Goal: Transaction & Acquisition: Purchase product/service

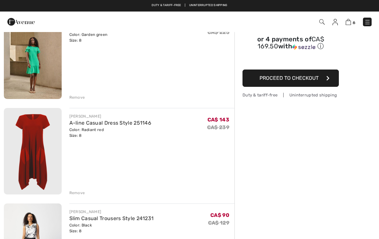
scroll to position [62, 0]
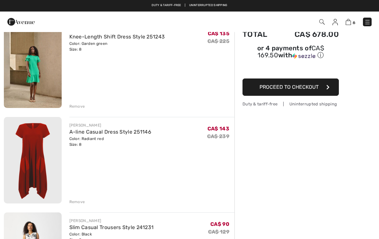
click at [78, 144] on div "Color: Radiant red Size: 8" at bounding box center [110, 142] width 82 height 12
click at [84, 200] on div "Remove" at bounding box center [77, 202] width 16 height 6
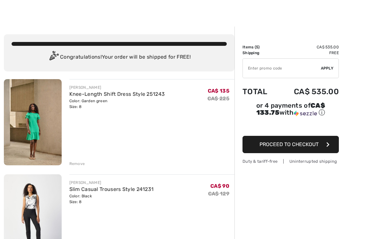
scroll to position [5, 0]
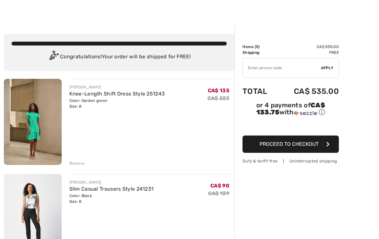
click at [76, 164] on div "Remove" at bounding box center [77, 164] width 16 height 6
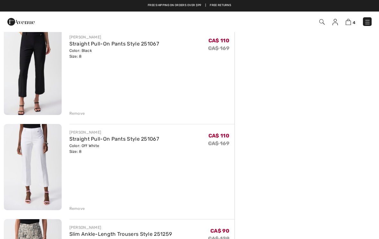
scroll to position [150, 0]
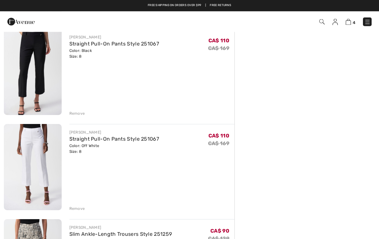
click at [349, 21] on img at bounding box center [347, 22] width 5 height 6
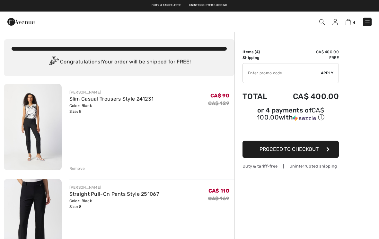
click at [307, 152] on span "Proceed to Checkout" at bounding box center [288, 149] width 59 height 6
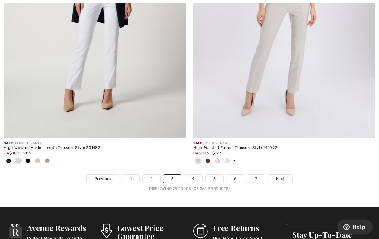
scroll to position [5483, 0]
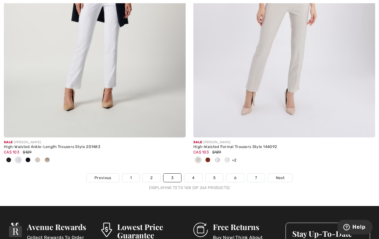
click at [195, 174] on link "4" at bounding box center [193, 178] width 18 height 8
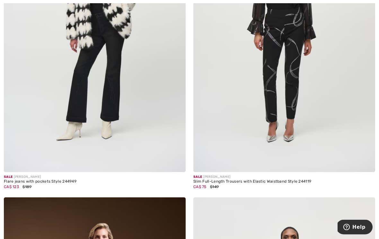
scroll to position [3917, 0]
click at [304, 98] on img at bounding box center [284, 36] width 182 height 272
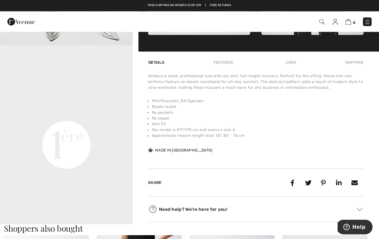
scroll to position [384, 0]
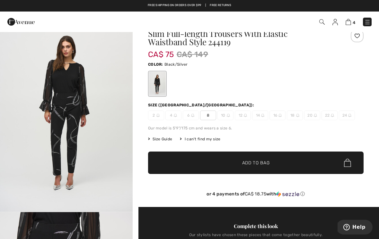
click at [267, 162] on span "Add to Bag" at bounding box center [256, 163] width 28 height 7
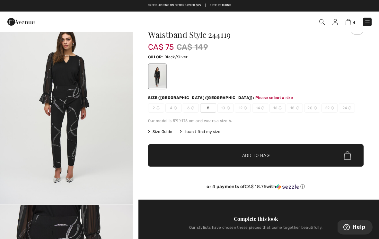
scroll to position [0, 0]
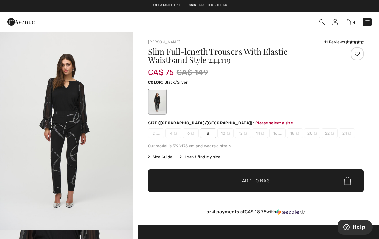
click at [262, 181] on span "Add to Bag" at bounding box center [256, 181] width 28 height 7
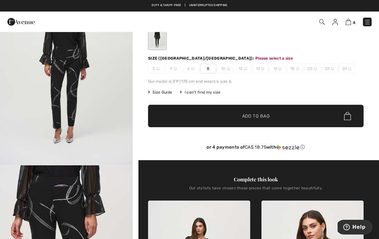
scroll to position [74, 0]
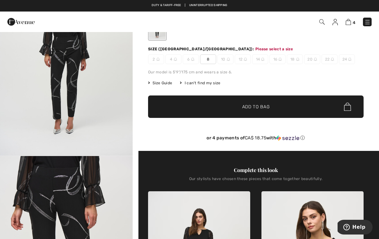
click at [206, 58] on span "8" at bounding box center [208, 60] width 16 height 10
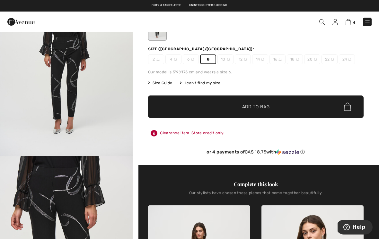
click at [266, 106] on span "Add to Bag" at bounding box center [256, 107] width 28 height 7
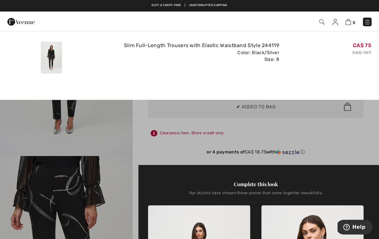
scroll to position [0, 0]
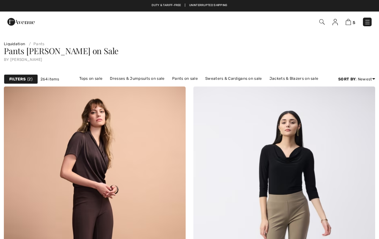
scroll to position [3927, 0]
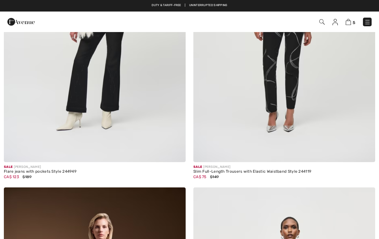
checkbox input "true"
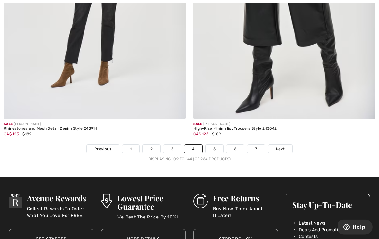
scroll to position [5469, 0]
click at [215, 145] on link "5" at bounding box center [214, 149] width 18 height 8
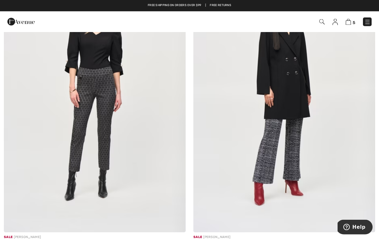
scroll to position [1020, 0]
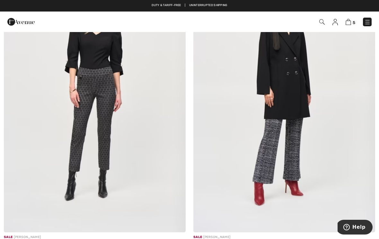
click at [125, 106] on img at bounding box center [95, 96] width 182 height 272
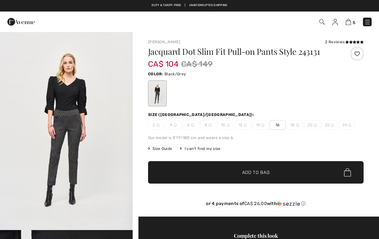
checkbox input "true"
click at [327, 237] on div "Complete this look" at bounding box center [255, 236] width 215 height 8
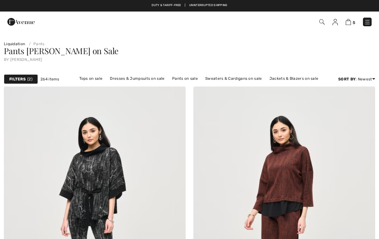
scroll to position [1030, 0]
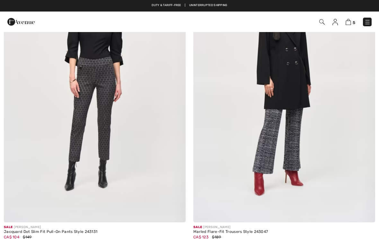
checkbox input "true"
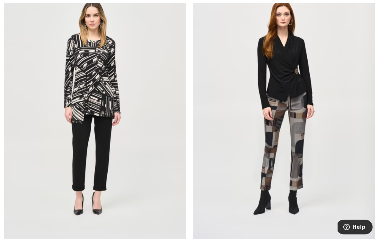
scroll to position [1306, 0]
click at [332, 82] on img at bounding box center [284, 108] width 182 height 272
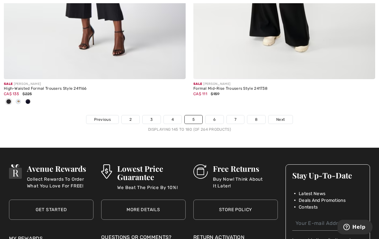
scroll to position [5509, 0]
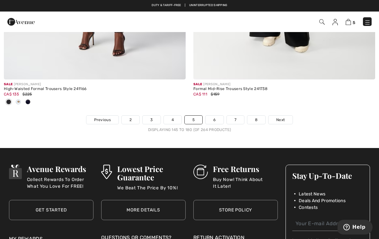
click at [216, 116] on link "6" at bounding box center [214, 120] width 18 height 8
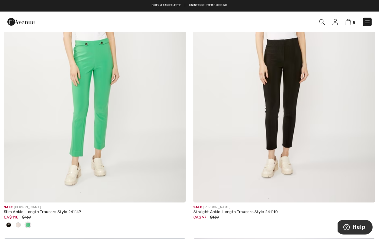
scroll to position [156, 0]
click at [327, 104] on img at bounding box center [284, 67] width 182 height 272
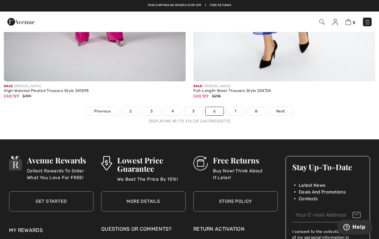
scroll to position [5513, 0]
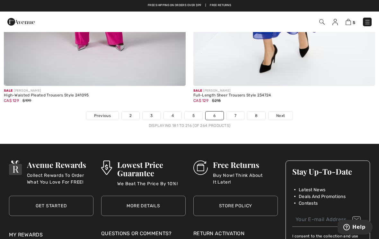
click at [235, 112] on link "7" at bounding box center [235, 116] width 17 height 8
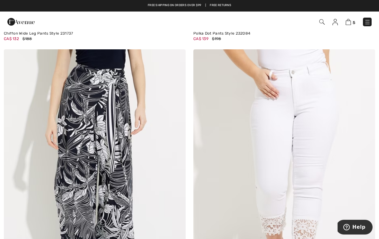
scroll to position [3410, 0]
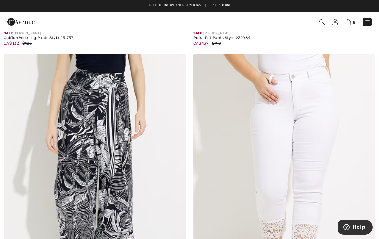
click at [369, 19] on img at bounding box center [367, 22] width 6 height 6
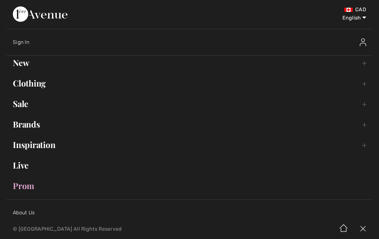
click at [40, 125] on link "Brands Open submenu" at bounding box center [189, 124] width 366 height 14
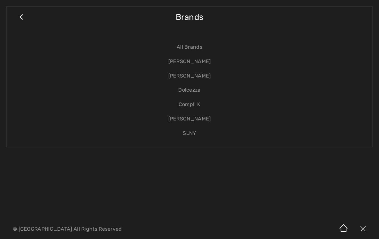
click at [205, 60] on link "[PERSON_NAME]" at bounding box center [189, 62] width 352 height 14
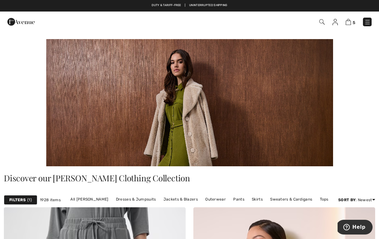
click at [29, 198] on span "1" at bounding box center [29, 200] width 4 height 6
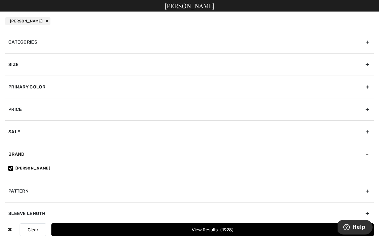
click at [34, 44] on div "Categories" at bounding box center [189, 42] width 368 height 22
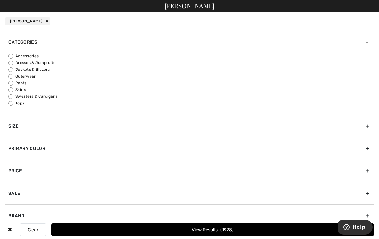
click at [44, 71] on label "Jackets & Blazers" at bounding box center [190, 70] width 365 height 6
click at [13, 71] on input "Jackets & Blazers" at bounding box center [10, 69] width 5 height 5
radio input "true"
click at [218, 229] on button "View Results 241" at bounding box center [212, 230] width 322 height 13
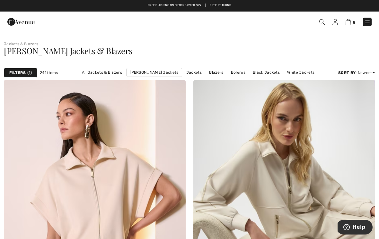
click at [29, 71] on span "1" at bounding box center [29, 73] width 4 height 6
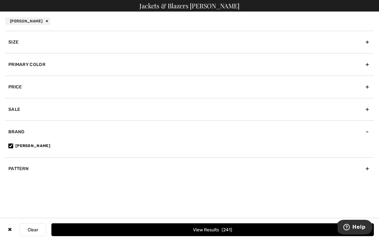
click at [17, 106] on div "Sale" at bounding box center [189, 109] width 368 height 22
click at [13, 121] on label "Show only sale items" at bounding box center [190, 124] width 365 height 6
click at [13, 121] on input "Show only sale items" at bounding box center [10, 123] width 5 height 5
checkbox input "true"
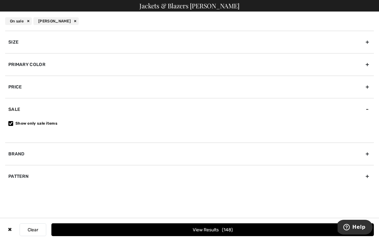
click at [229, 231] on span "148" at bounding box center [227, 230] width 11 height 5
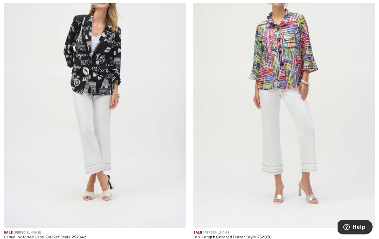
scroll to position [2622, 0]
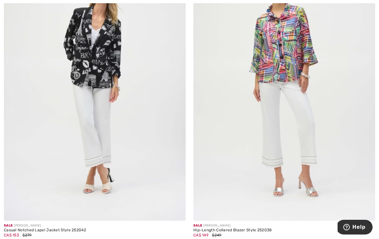
click at [323, 90] on img at bounding box center [284, 85] width 182 height 272
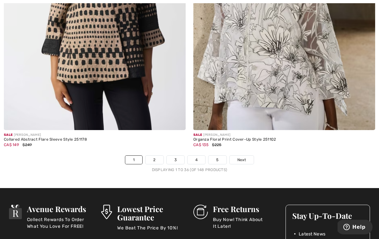
scroll to position [5557, 0]
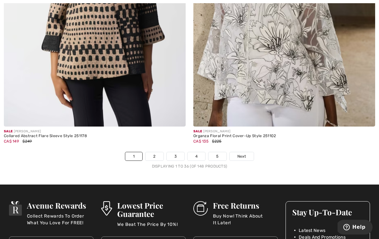
click at [156, 152] on link "2" at bounding box center [154, 156] width 18 height 8
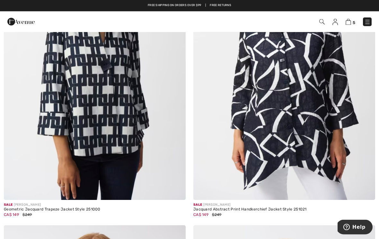
scroll to position [2970, 0]
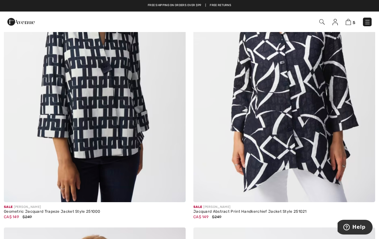
click at [328, 97] on img at bounding box center [284, 66] width 182 height 272
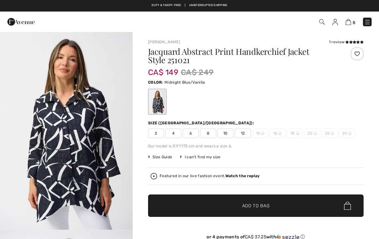
checkbox input "true"
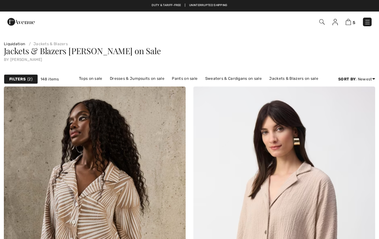
scroll to position [2970, 0]
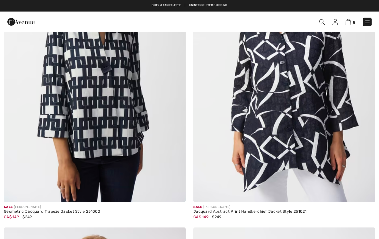
checkbox input "true"
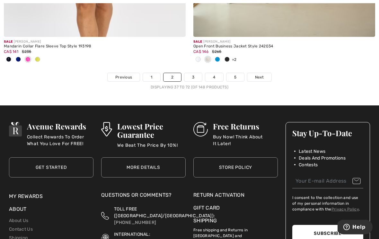
scroll to position [5615, 0]
click at [195, 73] on link "3" at bounding box center [193, 77] width 18 height 8
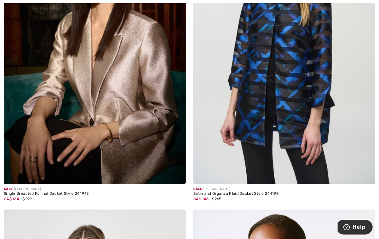
scroll to position [474, 0]
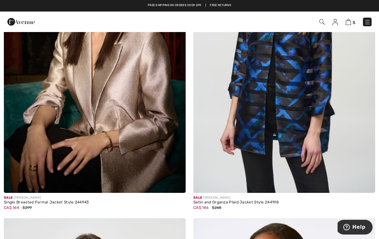
click at [318, 108] on img at bounding box center [284, 57] width 182 height 272
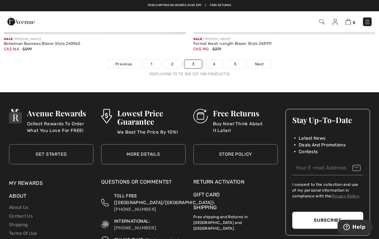
scroll to position [5573, 0]
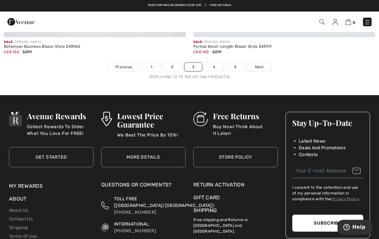
click at [214, 63] on link "4" at bounding box center [214, 67] width 18 height 8
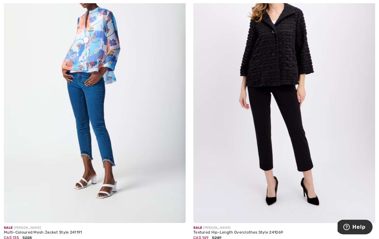
scroll to position [3527, 0]
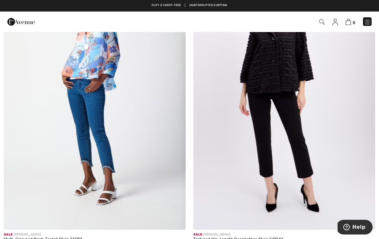
click at [306, 90] on img at bounding box center [284, 94] width 182 height 272
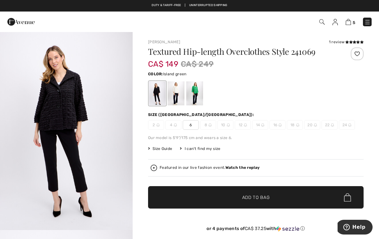
click at [199, 87] on div at bounding box center [194, 94] width 17 height 24
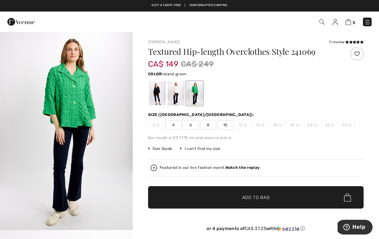
click at [178, 91] on div at bounding box center [176, 94] width 17 height 24
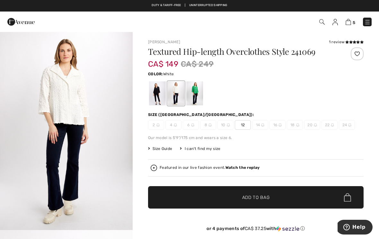
click at [156, 91] on div at bounding box center [157, 94] width 17 height 24
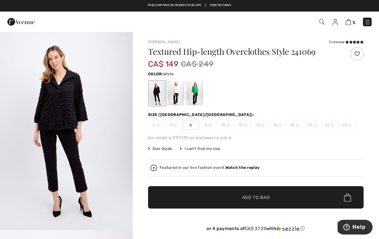
click at [177, 93] on div at bounding box center [176, 94] width 17 height 24
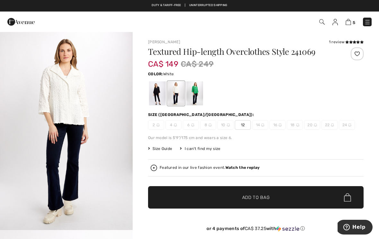
click at [345, 44] on icon at bounding box center [347, 41] width 4 height 3
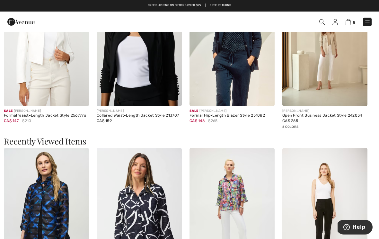
scroll to position [598, 0]
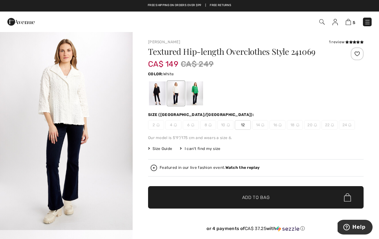
click at [196, 87] on div at bounding box center [194, 94] width 17 height 24
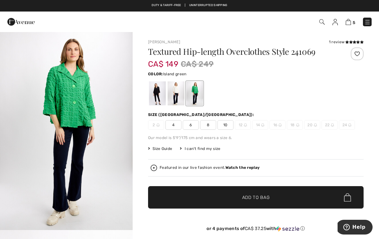
click at [176, 91] on div at bounding box center [176, 94] width 17 height 24
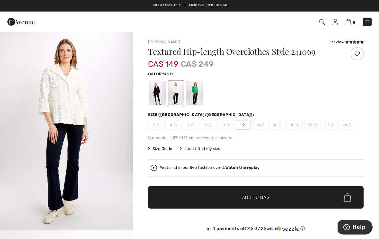
click at [155, 91] on div at bounding box center [157, 94] width 17 height 24
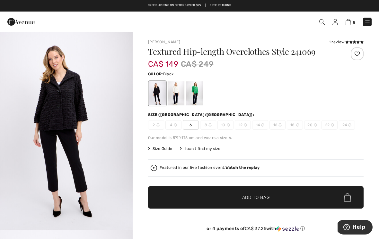
click at [260, 199] on span "Add to Bag" at bounding box center [256, 198] width 28 height 7
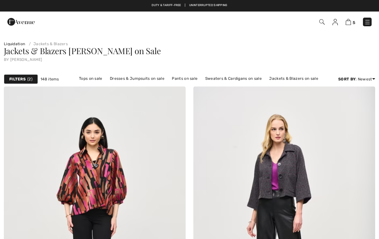
scroll to position [3537, 0]
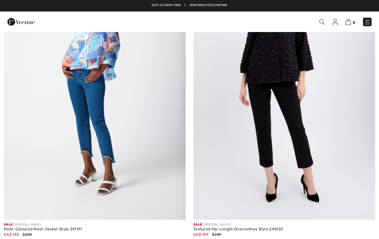
checkbox input "true"
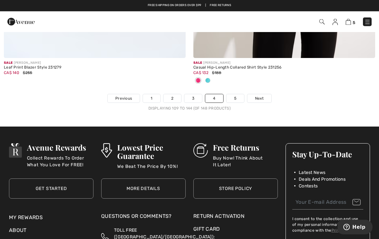
scroll to position [5592, 0]
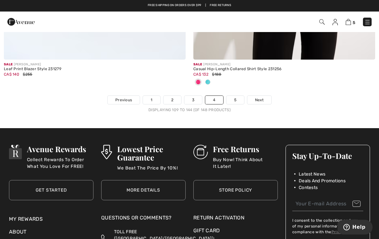
click at [236, 96] on link "5" at bounding box center [235, 100] width 18 height 8
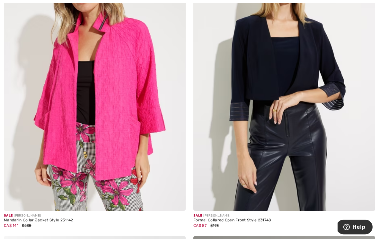
scroll to position [148, 0]
click at [134, 133] on img at bounding box center [95, 75] width 182 height 272
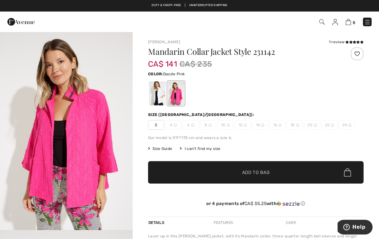
click at [178, 90] on div at bounding box center [176, 94] width 17 height 24
click at [160, 88] on div at bounding box center [157, 94] width 17 height 24
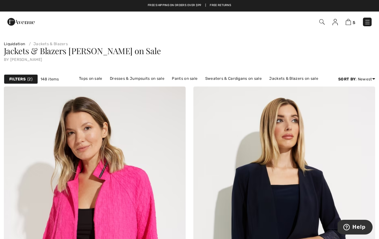
click at [28, 76] on div "Filters 2" at bounding box center [21, 79] width 34 height 10
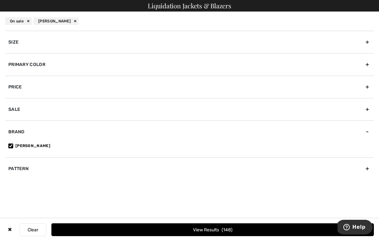
scroll to position [2, 0]
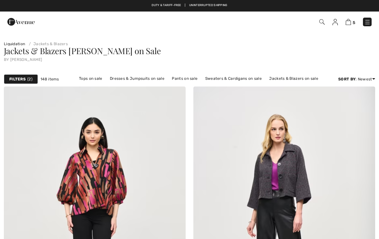
scroll to position [5602, 0]
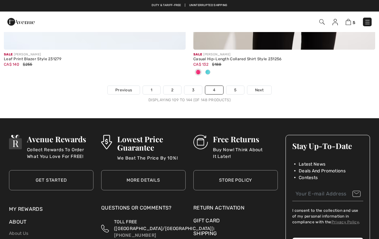
checkbox input "true"
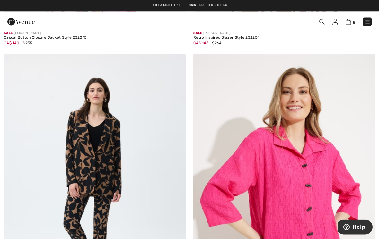
click at [369, 20] on img at bounding box center [367, 22] width 6 height 6
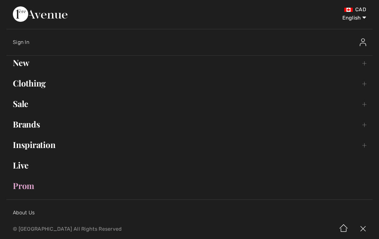
click at [41, 84] on link "Clothing Toggle submenu" at bounding box center [189, 83] width 366 height 14
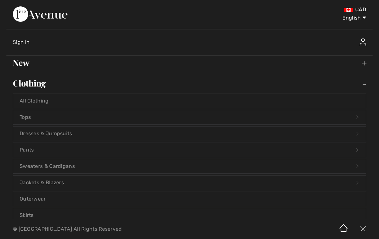
click at [25, 117] on link "Tops Open submenu" at bounding box center [189, 117] width 352 height 14
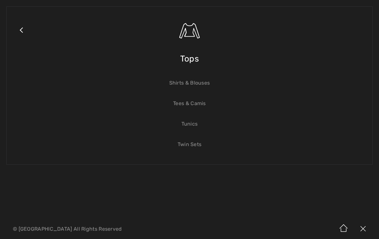
click at [361, 230] on img at bounding box center [362, 230] width 19 height 20
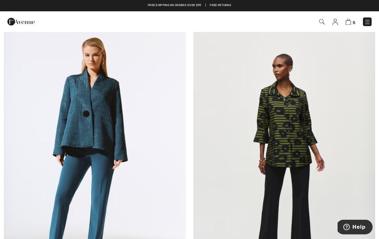
scroll to position [0, 0]
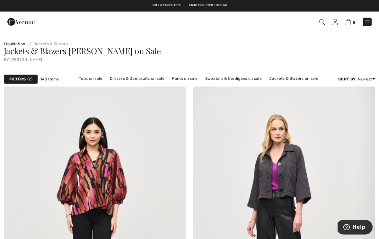
click at [91, 78] on link "Tops on sale" at bounding box center [91, 78] width 30 height 8
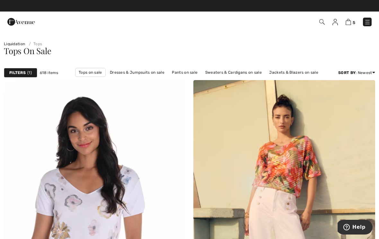
click at [28, 72] on span "1" at bounding box center [29, 73] width 4 height 6
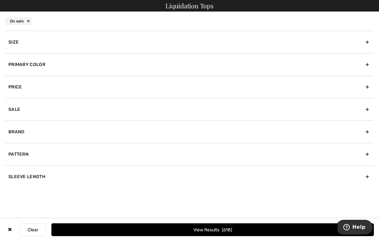
click at [25, 133] on div "Brand" at bounding box center [189, 132] width 368 height 22
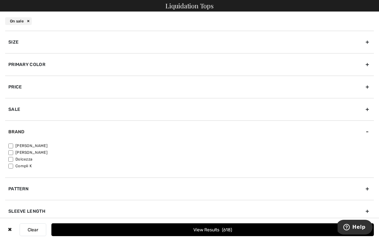
click at [13, 143] on label "[PERSON_NAME]" at bounding box center [190, 146] width 365 height 6
click at [13, 144] on input"] "[PERSON_NAME]" at bounding box center [10, 146] width 5 height 5
checkbox input"] "true"
click at [16, 109] on div "Sale" at bounding box center [189, 109] width 368 height 22
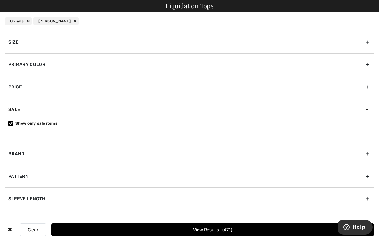
click at [232, 228] on span "471" at bounding box center [227, 230] width 10 height 5
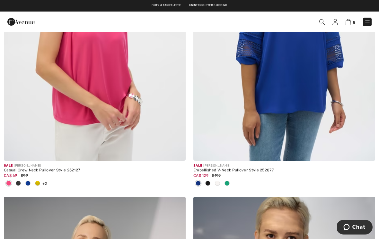
scroll to position [506, 0]
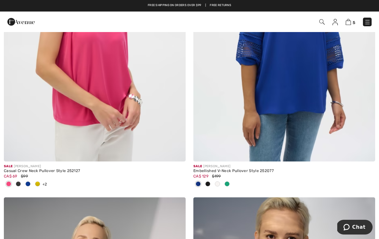
click at [117, 96] on img at bounding box center [95, 25] width 182 height 272
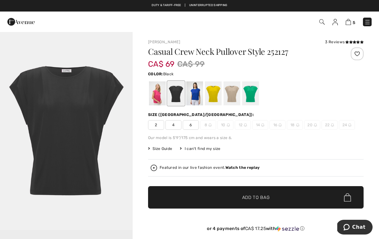
click at [214, 91] on div at bounding box center [213, 94] width 17 height 24
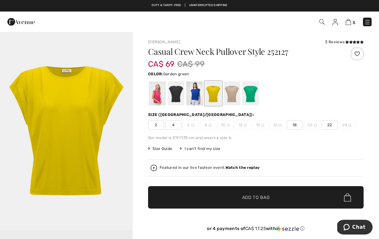
click at [251, 90] on div at bounding box center [250, 94] width 17 height 24
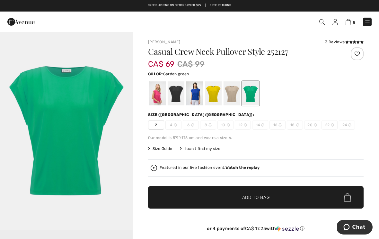
click at [233, 90] on div at bounding box center [231, 94] width 17 height 24
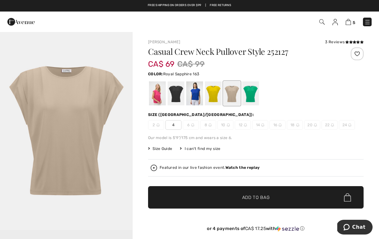
click at [197, 89] on div at bounding box center [194, 94] width 17 height 24
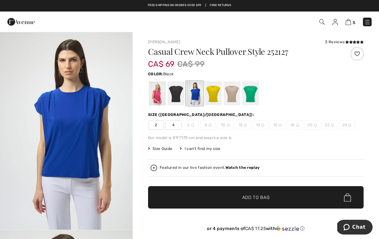
click at [179, 91] on div at bounding box center [176, 94] width 17 height 24
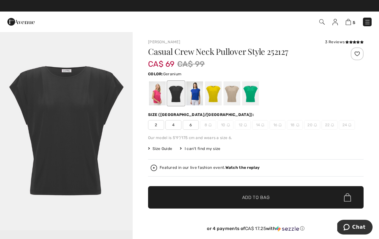
click at [160, 90] on div at bounding box center [157, 94] width 17 height 24
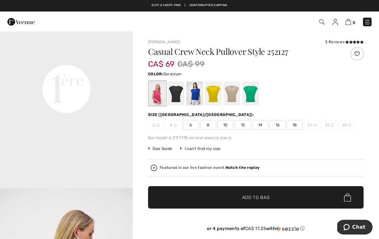
scroll to position [435, 0]
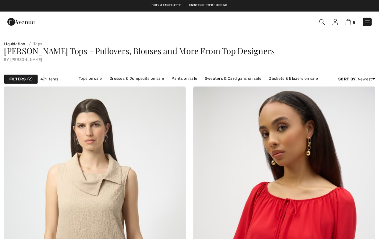
scroll to position [516, 0]
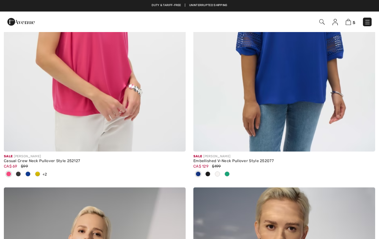
checkbox input "true"
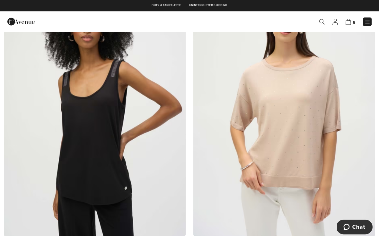
scroll to position [2330, 0]
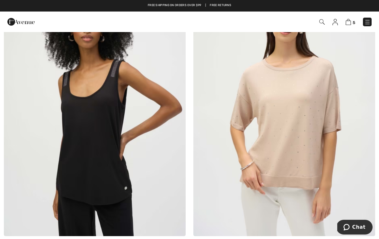
click at [298, 177] on img at bounding box center [284, 100] width 182 height 272
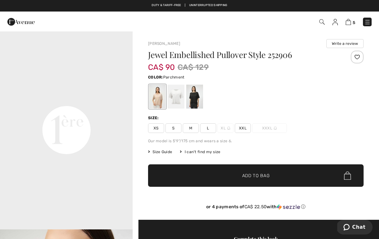
scroll to position [396, 0]
click at [198, 93] on div at bounding box center [194, 97] width 17 height 24
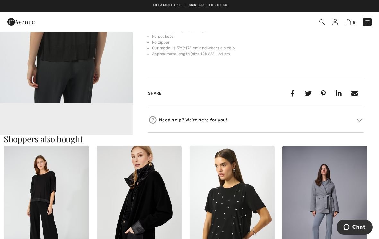
scroll to position [231, 0]
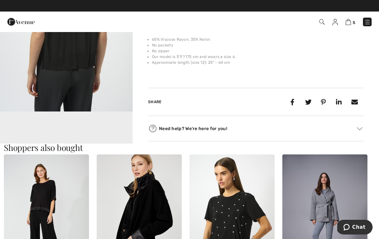
click at [111, 128] on video "Your browser does not support the video tag." at bounding box center [66, 145] width 133 height 66
click at [108, 127] on video "Your browser does not support the video tag." at bounding box center [66, 145] width 133 height 66
click at [114, 89] on img "2 / 2" at bounding box center [66, 12] width 133 height 199
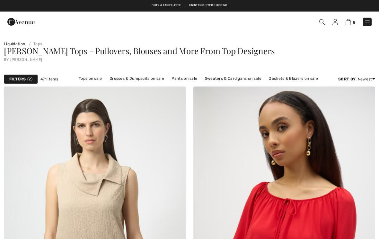
scroll to position [2330, 0]
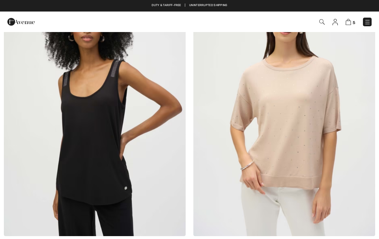
checkbox input "true"
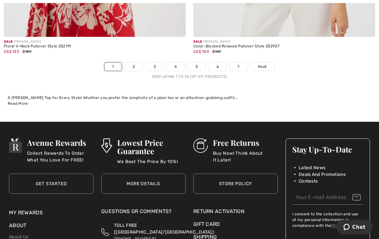
scroll to position [5679, 0]
click at [134, 63] on link "2" at bounding box center [134, 67] width 18 height 8
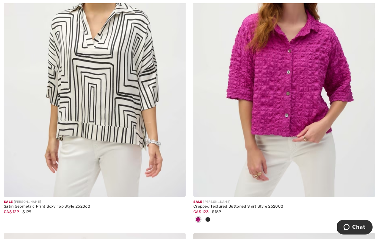
scroll to position [1346, 0]
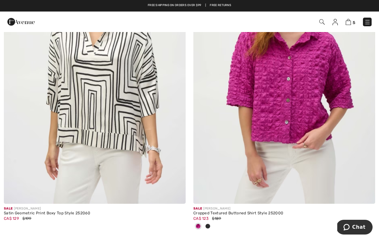
click at [331, 99] on img at bounding box center [284, 68] width 182 height 272
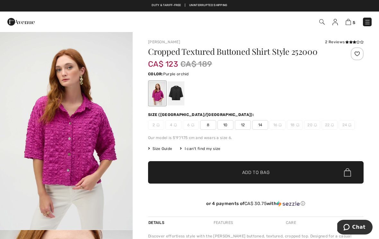
click at [180, 90] on div at bounding box center [176, 94] width 17 height 24
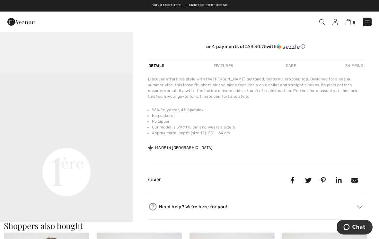
click at [49, 16] on div at bounding box center [81, 21] width 156 height 17
click at [29, 4] on div "Duty & tariff-free | Uninterrupted shipping" at bounding box center [189, 5] width 379 height 4
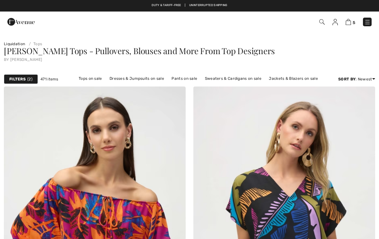
checkbox input "true"
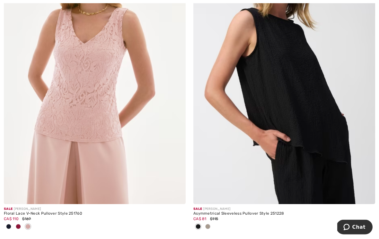
scroll to position [5448, 0]
click at [324, 99] on img at bounding box center [284, 68] width 182 height 272
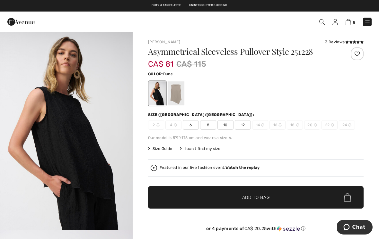
click at [178, 92] on div at bounding box center [176, 94] width 17 height 24
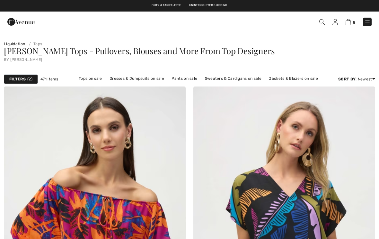
scroll to position [5458, 0]
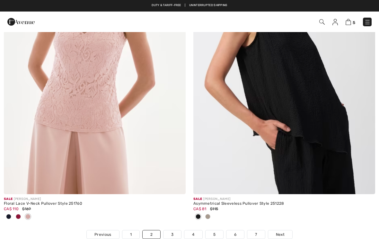
checkbox input "true"
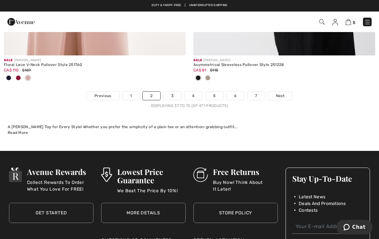
scroll to position [5595, 0]
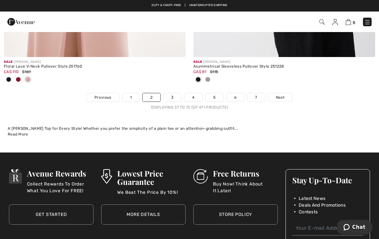
click at [175, 93] on link "3" at bounding box center [172, 97] width 18 height 8
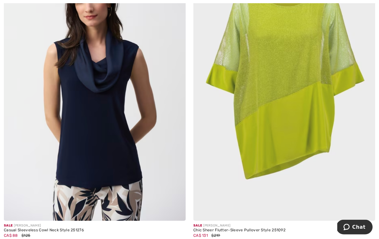
scroll to position [1063, 0]
click at [142, 144] on img at bounding box center [95, 85] width 182 height 272
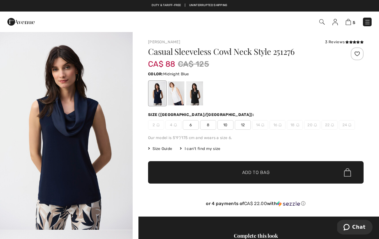
click at [210, 126] on span "8" at bounding box center [208, 125] width 16 height 10
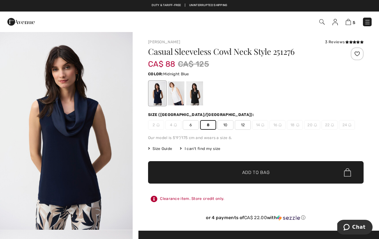
click at [261, 174] on span "Add to Bag" at bounding box center [256, 172] width 28 height 7
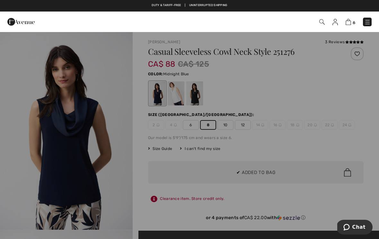
click at [124, 187] on div at bounding box center [189, 119] width 379 height 239
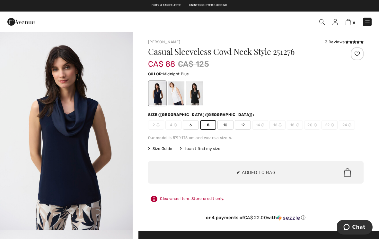
click at [177, 94] on div at bounding box center [176, 94] width 17 height 24
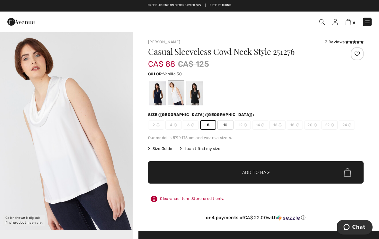
click at [196, 95] on div at bounding box center [194, 94] width 17 height 24
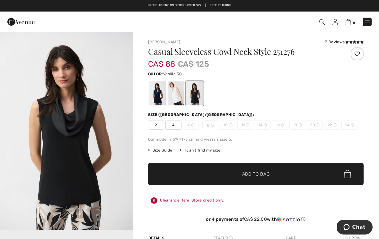
click at [177, 91] on div at bounding box center [176, 94] width 17 height 24
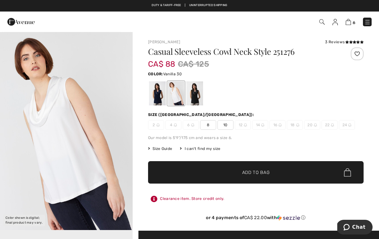
click at [209, 123] on span "8" at bounding box center [208, 125] width 16 height 10
click at [271, 170] on span "✔ Added to Bag Add to Bag" at bounding box center [255, 172] width 215 height 22
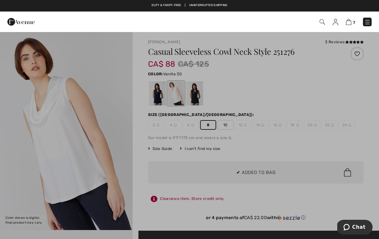
click at [121, 139] on div at bounding box center [189, 119] width 379 height 239
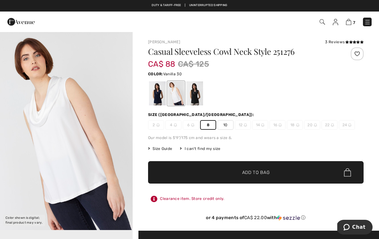
click at [335, 43] on div "3 Reviews" at bounding box center [344, 42] width 39 height 6
click at [339, 42] on div "3 Reviews" at bounding box center [344, 42] width 39 height 6
click at [343, 45] on div "Joseph Ribkoff 3 Reviews 3 Reviews Casual Sleeveless Cowl Neck Style 251276 CA$…" at bounding box center [255, 135] width 215 height 192
click at [342, 45] on div "3 Reviews" at bounding box center [344, 42] width 39 height 6
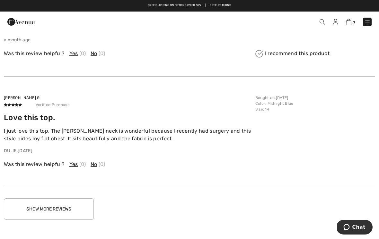
scroll to position [1235, 0]
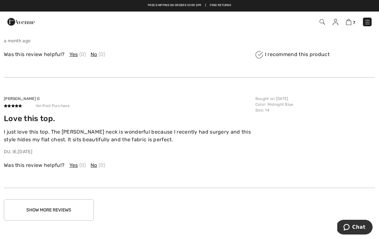
click at [74, 203] on button "Show More Reviews" at bounding box center [49, 211] width 90 height 22
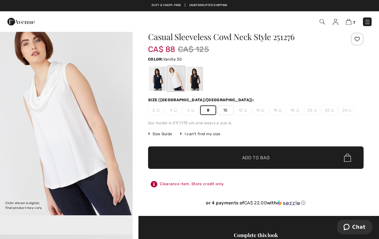
scroll to position [0, 0]
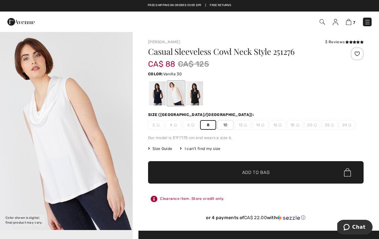
click at [200, 90] on div at bounding box center [194, 94] width 17 height 24
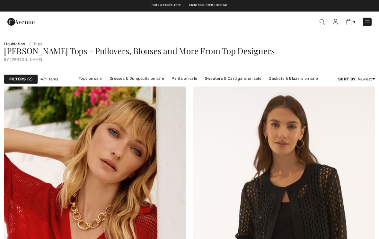
scroll to position [1073, 0]
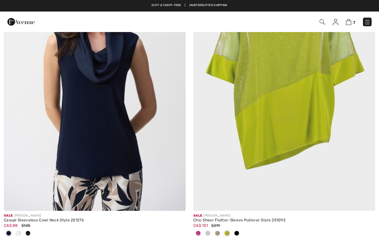
checkbox input "true"
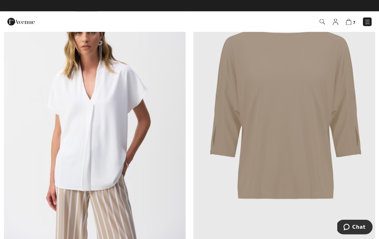
scroll to position [1647, 0]
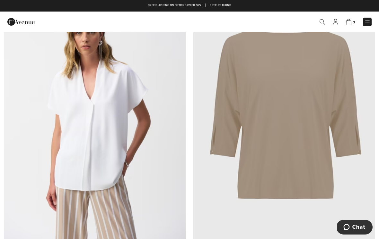
click at [154, 146] on img at bounding box center [95, 117] width 182 height 272
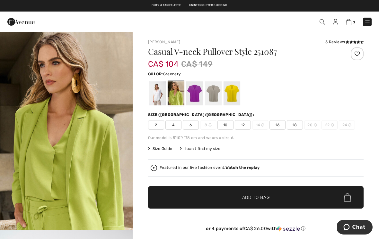
click at [233, 92] on div at bounding box center [231, 94] width 17 height 24
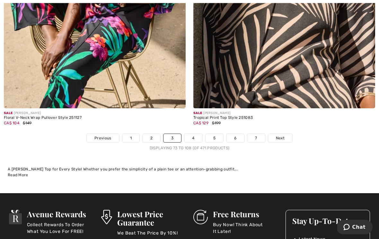
scroll to position [5565, 0]
click at [196, 134] on link "4" at bounding box center [193, 138] width 18 height 8
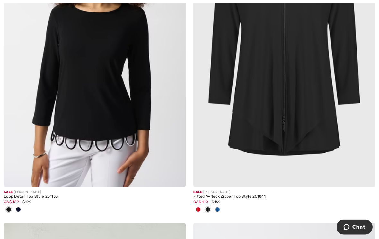
scroll to position [1097, 0]
click at [323, 105] on img at bounding box center [284, 51] width 182 height 272
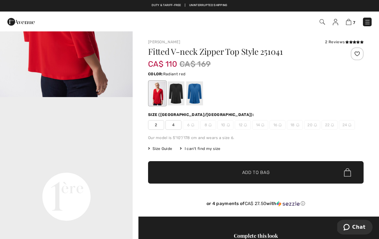
scroll to position [374, 0]
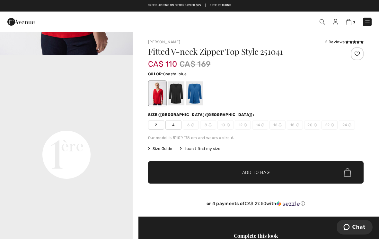
click at [197, 91] on div at bounding box center [194, 94] width 17 height 24
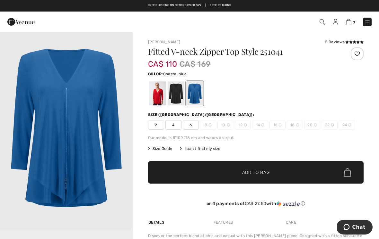
click at [174, 91] on div at bounding box center [176, 94] width 17 height 24
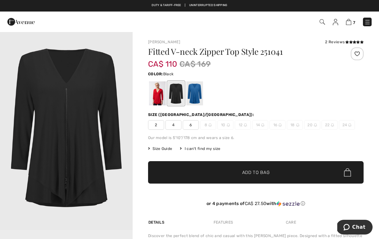
click at [160, 92] on div at bounding box center [157, 94] width 17 height 24
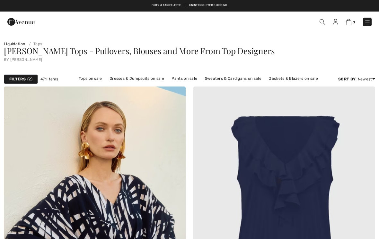
scroll to position [1107, 0]
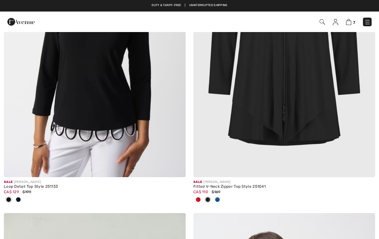
checkbox input "true"
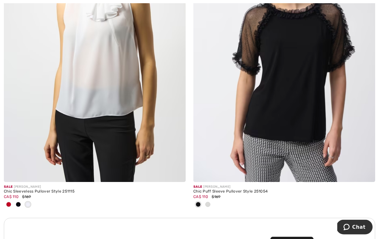
scroll to position [3617, 0]
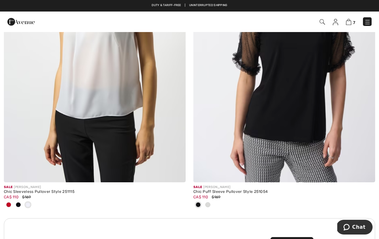
click at [339, 83] on img at bounding box center [284, 46] width 182 height 272
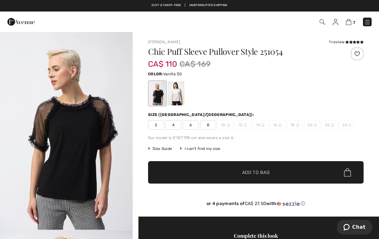
click at [182, 90] on div at bounding box center [176, 94] width 17 height 24
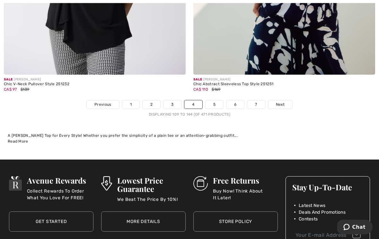
scroll to position [5630, 0]
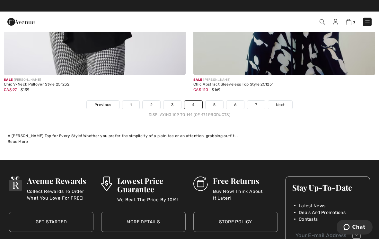
click at [216, 101] on link "5" at bounding box center [214, 105] width 18 height 8
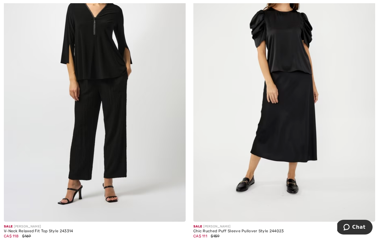
scroll to position [4496, 0]
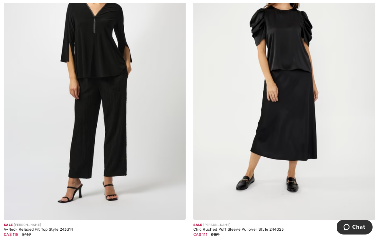
click at [331, 95] on img at bounding box center [284, 84] width 182 height 272
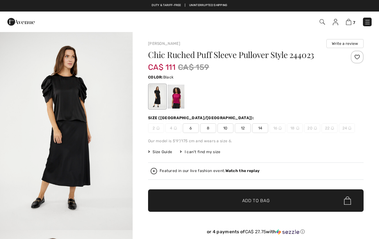
checkbox input "true"
click at [180, 97] on div at bounding box center [176, 97] width 17 height 24
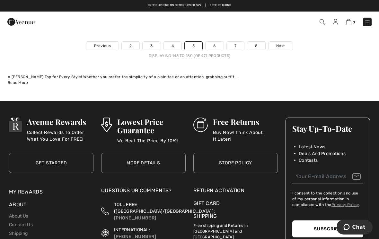
scroll to position [5622, 0]
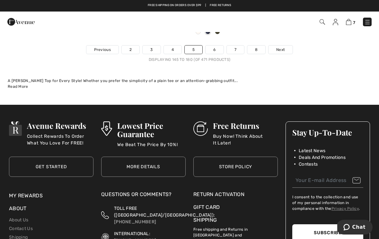
click at [217, 46] on link "6" at bounding box center [214, 50] width 18 height 8
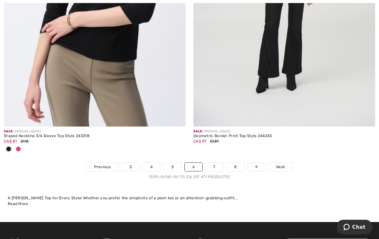
scroll to position [5557, 0]
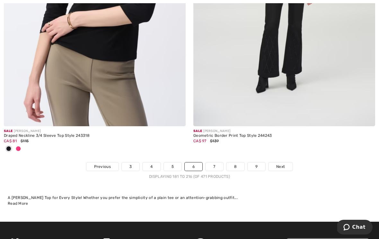
click at [217, 163] on link "7" at bounding box center [213, 167] width 17 height 8
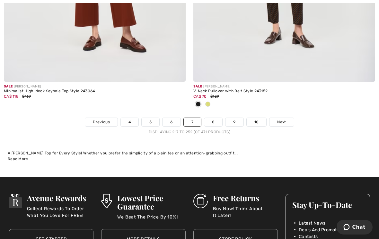
scroll to position [5514, 0]
click at [216, 118] on link "8" at bounding box center [213, 122] width 18 height 8
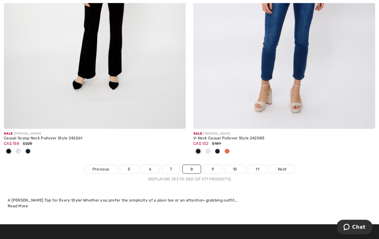
scroll to position [5516, 0]
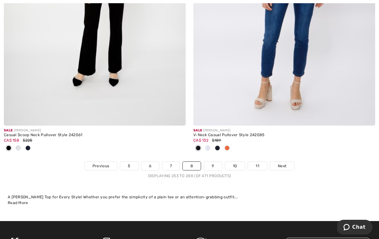
click at [213, 162] on link "9" at bounding box center [213, 166] width 18 height 8
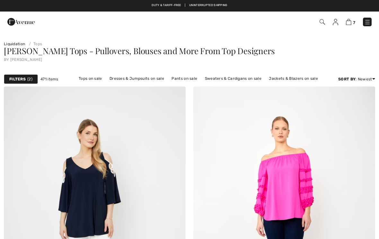
checkbox input "true"
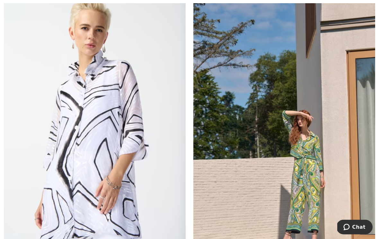
scroll to position [2912, 0]
click at [140, 165] on img at bounding box center [95, 124] width 182 height 272
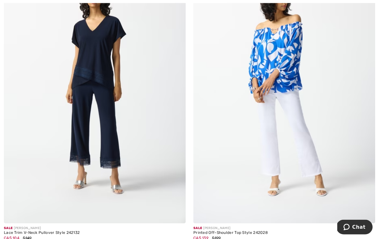
scroll to position [3247, 0]
click at [119, 54] on img at bounding box center [95, 87] width 182 height 272
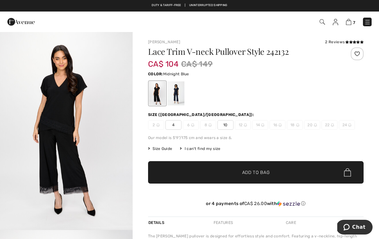
click at [178, 93] on div at bounding box center [176, 94] width 17 height 24
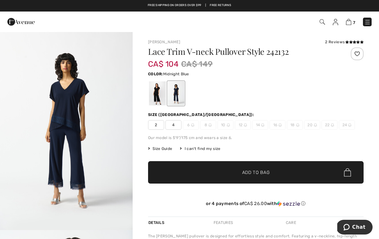
click at [156, 91] on div at bounding box center [157, 94] width 17 height 24
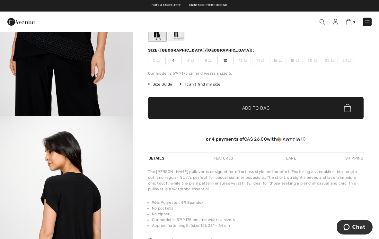
scroll to position [65, 0]
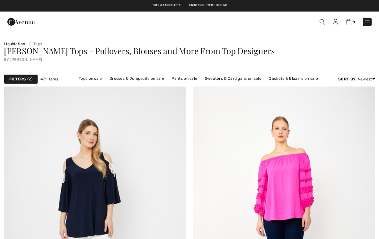
scroll to position [3256, 0]
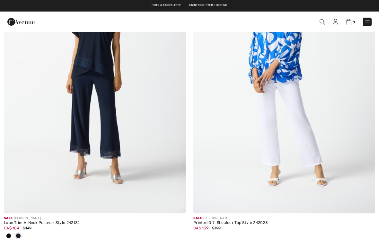
checkbox input "true"
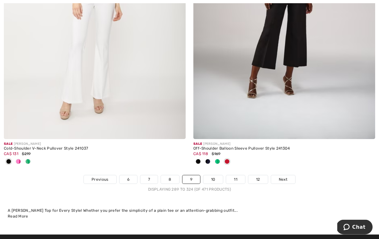
scroll to position [5534, 0]
click at [216, 176] on link "10" at bounding box center [213, 180] width 20 height 8
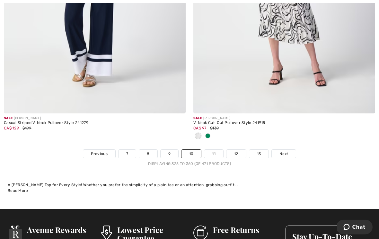
scroll to position [5560, 0]
click at [215, 150] on link "11" at bounding box center [213, 154] width 19 height 8
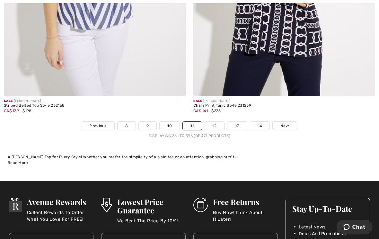
scroll to position [5536, 0]
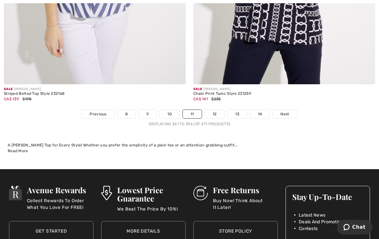
click at [213, 110] on link "12" at bounding box center [215, 114] width 20 height 8
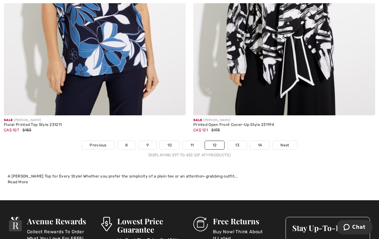
scroll to position [5521, 0]
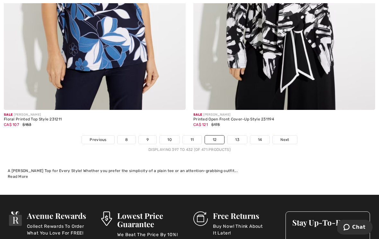
click at [237, 137] on link "13" at bounding box center [237, 140] width 20 height 8
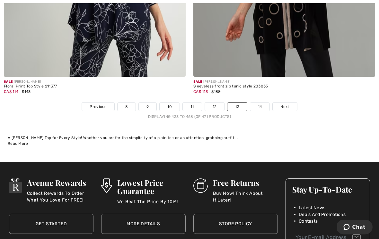
scroll to position [5494, 0]
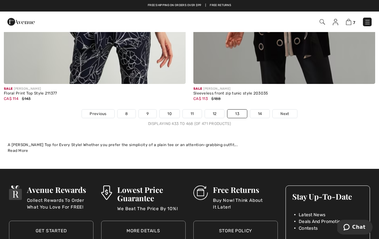
click at [264, 110] on link "14" at bounding box center [260, 114] width 20 height 8
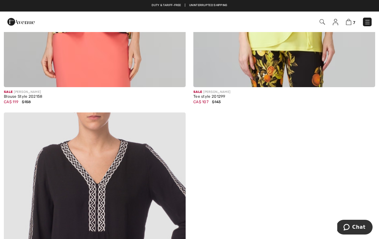
scroll to position [241, 0]
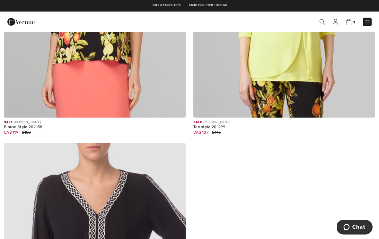
click at [350, 21] on img at bounding box center [348, 22] width 5 height 6
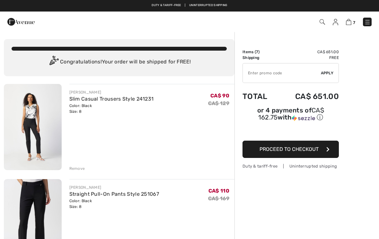
click at [285, 74] on input "TEXT" at bounding box center [282, 73] width 78 height 19
click at [330, 74] on span "Apply" at bounding box center [327, 73] width 13 height 6
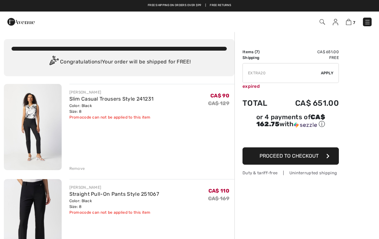
click at [276, 72] on input "TEXT" at bounding box center [282, 73] width 78 height 19
click at [325, 74] on span "Apply" at bounding box center [327, 73] width 13 height 6
click at [276, 72] on input "TEXT" at bounding box center [282, 73] width 78 height 19
type input "E"
click at [331, 72] on span "Apply" at bounding box center [327, 73] width 13 height 6
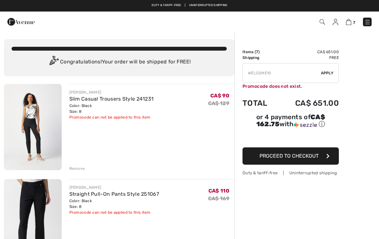
click at [278, 73] on input "TEXT" at bounding box center [282, 73] width 78 height 19
type input "W"
type input "EXTRA20"
click at [330, 75] on span "Apply" at bounding box center [327, 73] width 13 height 6
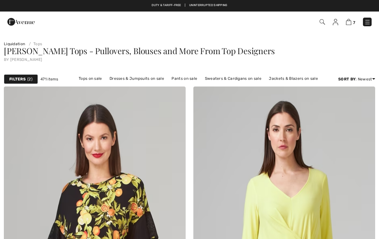
scroll to position [241, 0]
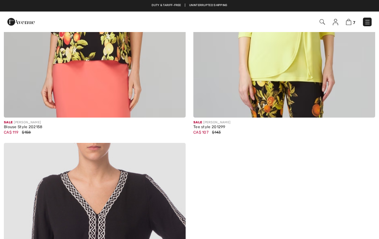
checkbox input "true"
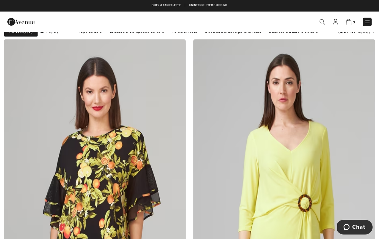
scroll to position [0, 0]
